Goal: Ask a question

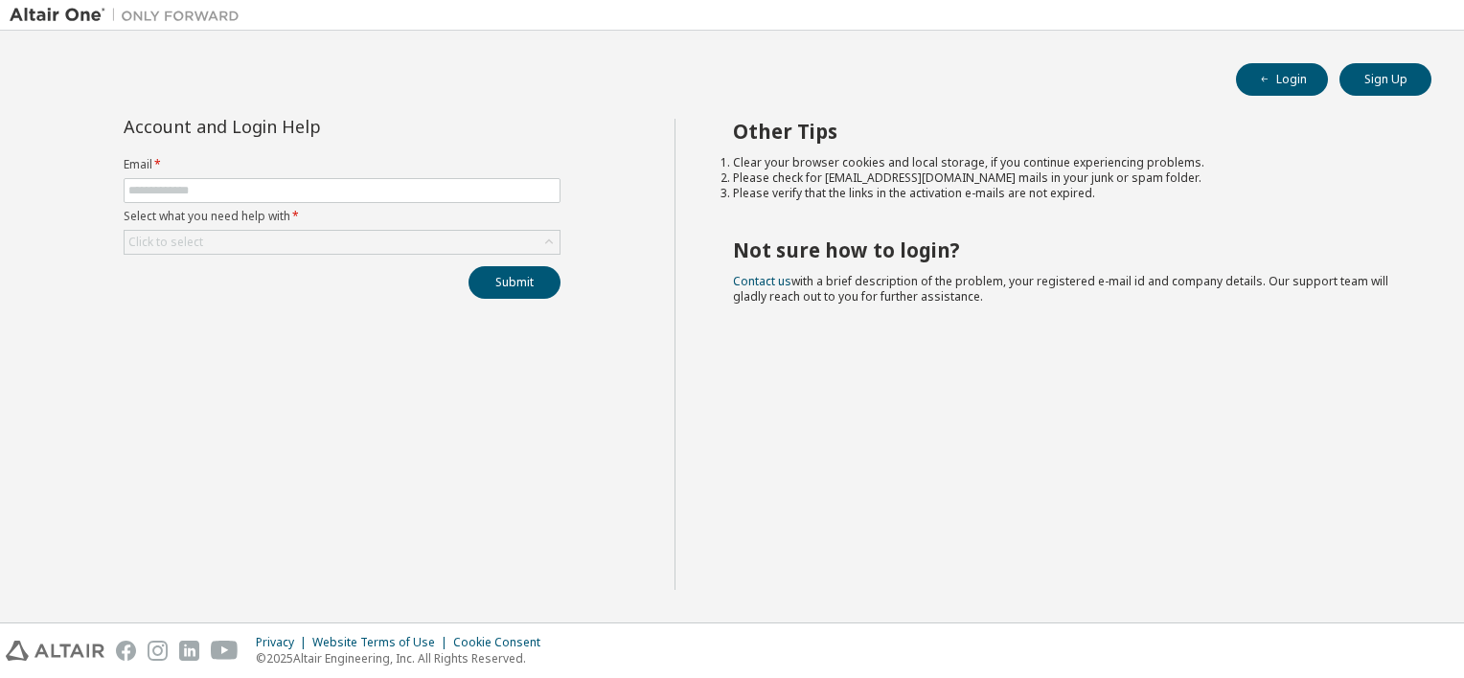
click at [300, 176] on form "Email * Select what you need help with * Click to select" at bounding box center [342, 206] width 437 height 98
click at [291, 205] on form "Email * Select what you need help with * Click to select" at bounding box center [342, 206] width 437 height 98
click at [294, 192] on input "text" at bounding box center [341, 190] width 427 height 15
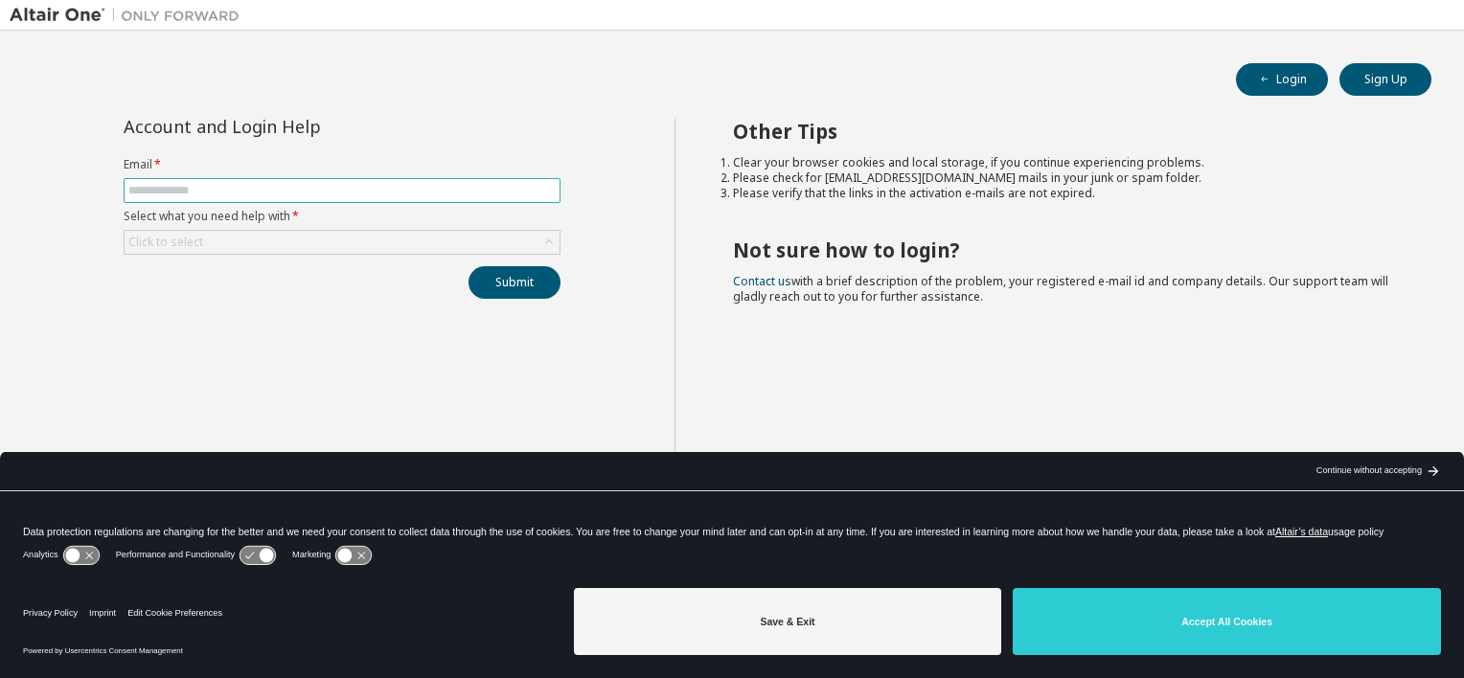
click at [295, 194] on input "text" at bounding box center [341, 190] width 427 height 15
type input "**********"
click at [290, 244] on div "Click to select" at bounding box center [342, 242] width 435 height 23
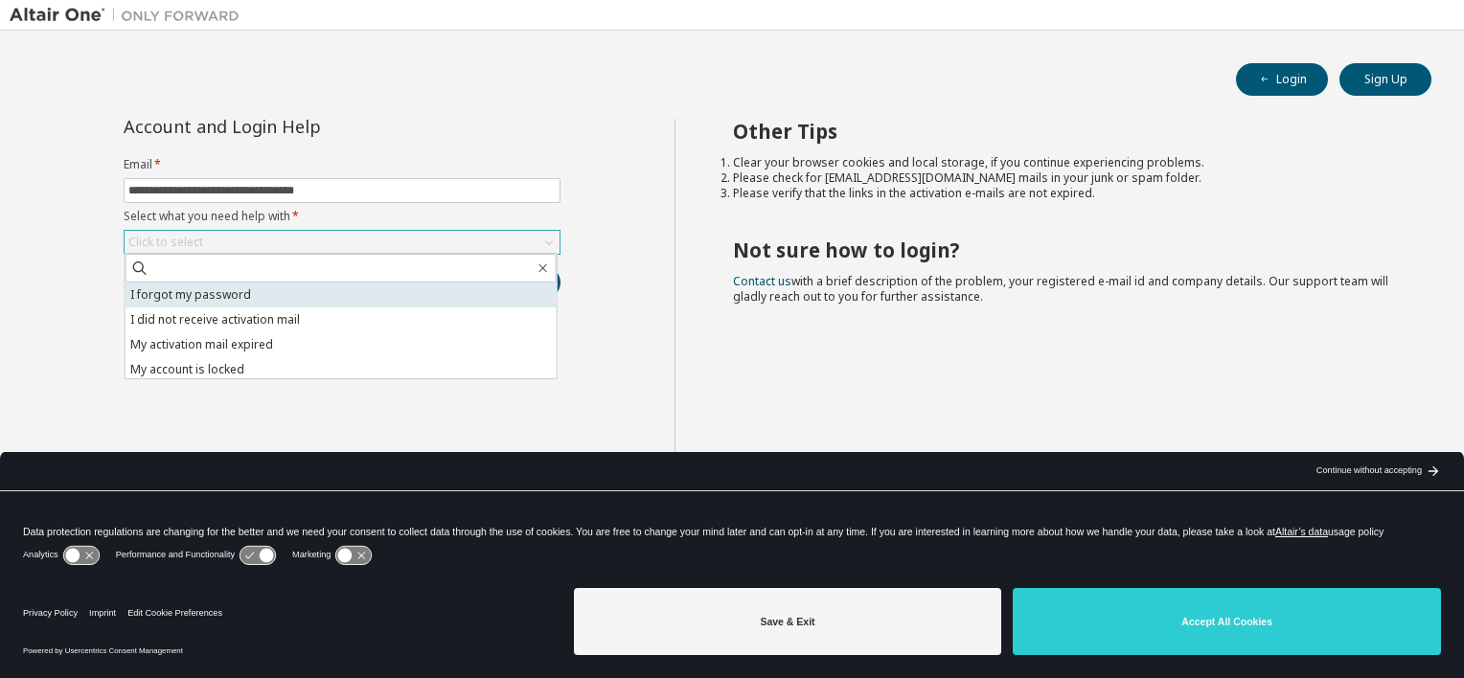
click at [284, 289] on li "I forgot my password" at bounding box center [341, 295] width 431 height 25
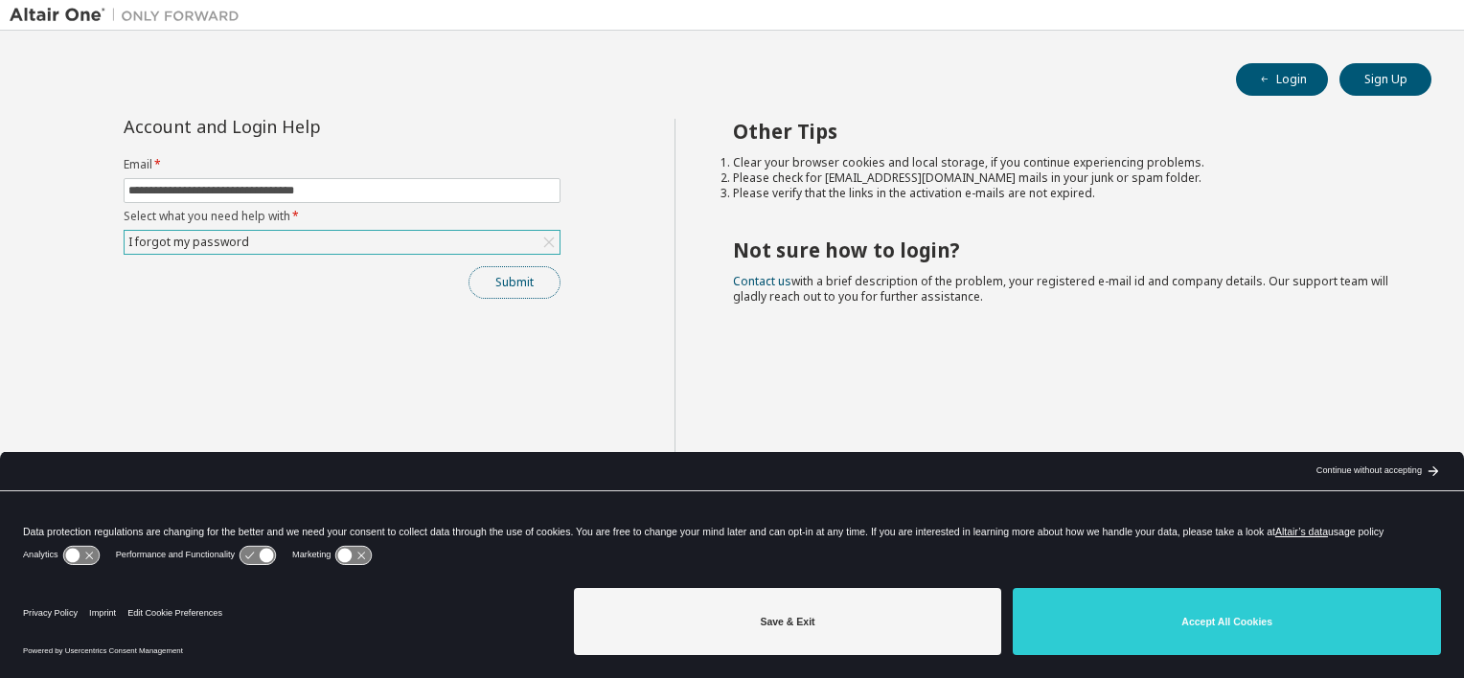
click at [493, 287] on button "Submit" at bounding box center [515, 282] width 92 height 33
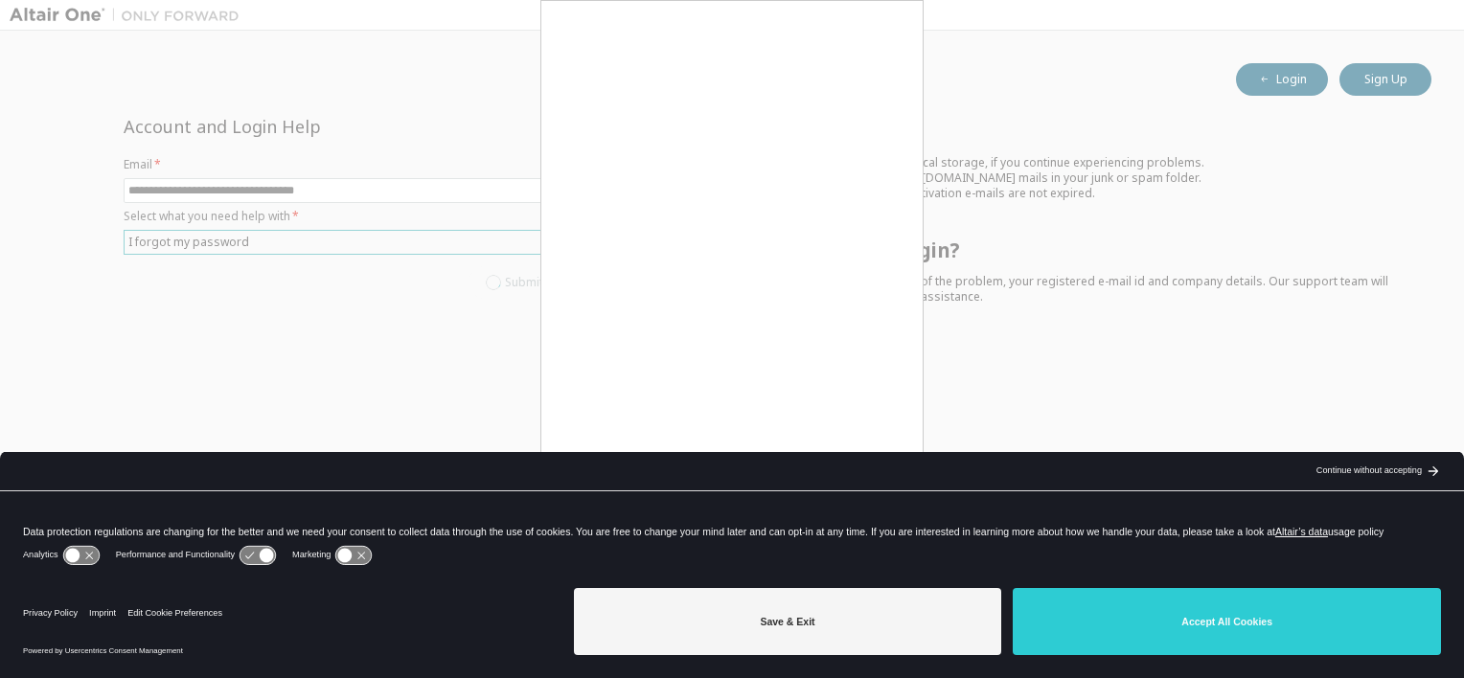
click at [1341, 468] on div "Continue without accepting" at bounding box center [1368, 471] width 105 height 15
